Goal: Navigation & Orientation: Find specific page/section

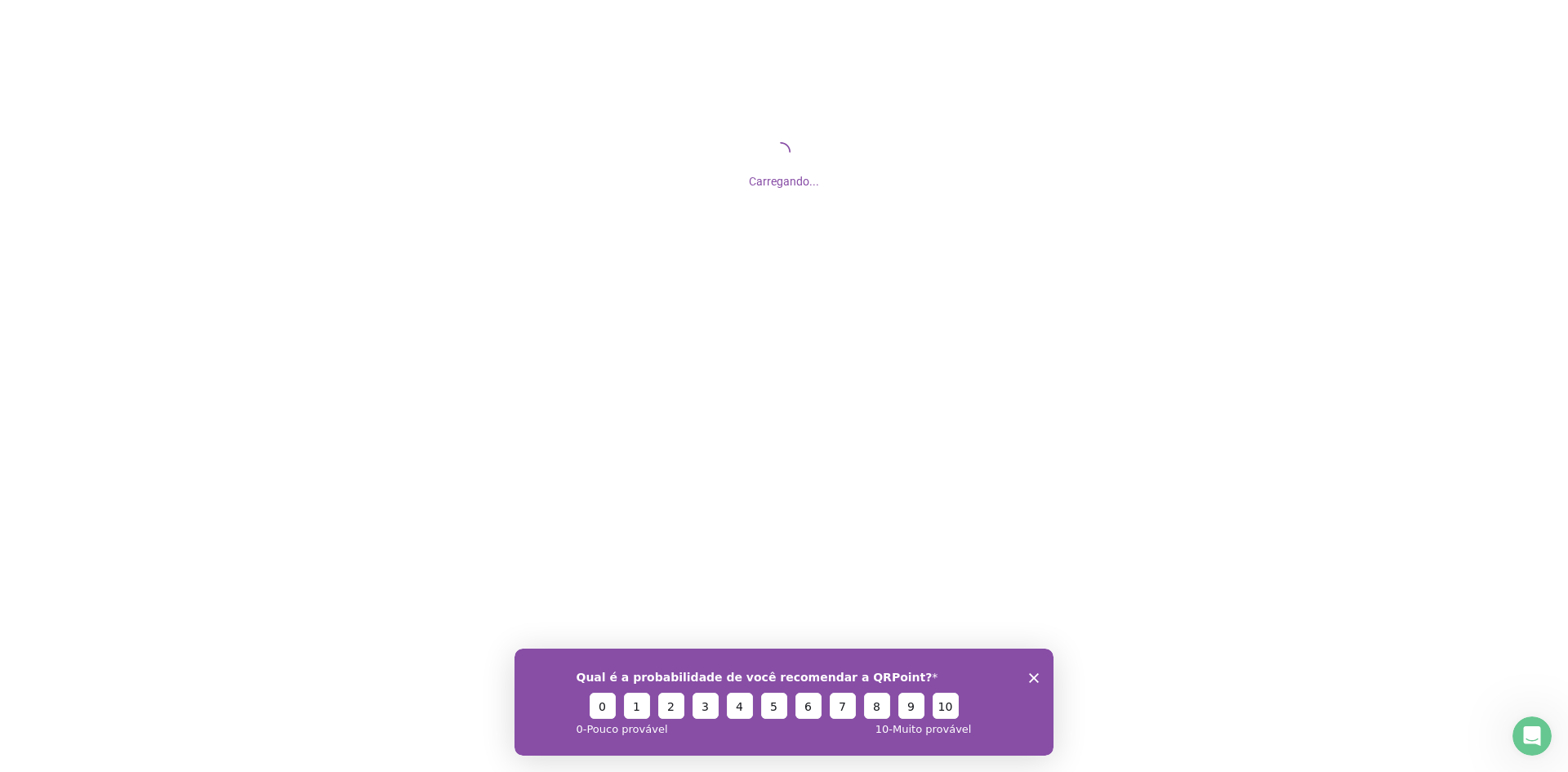
click at [1033, 670] on div "Qual é a probabilidade de você recomendar a QRPoint? 0 1 2 3 4 5 6 7 8 9 10 0 -…" at bounding box center [784, 701] width 539 height 107
click at [1033, 679] on icon "Encerrar pesquisa" at bounding box center [1033, 677] width 10 height 10
